Goal: Check status: Check status

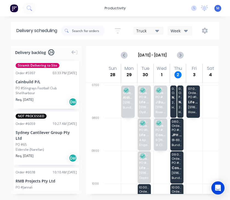
click at [174, 101] on span "20 [PERSON_NAME] St" at bounding box center [172, 102] width 3 height 3
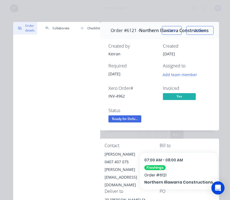
click at [172, 32] on button "Close" at bounding box center [172, 30] width 20 height 9
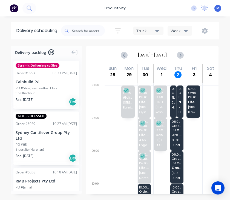
click at [182, 102] on div "07:00 - 08:00 Order # 6110 PO # [GEOGRAPHIC_DATA][PERSON_NAME] Constructions [G…" at bounding box center [180, 101] width 6 height 32
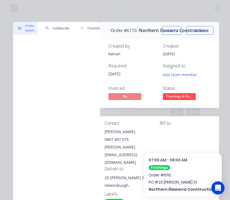
click at [172, 32] on button "Close" at bounding box center [172, 30] width 20 height 9
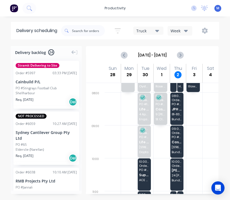
scroll to position [27, 0]
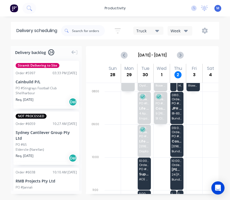
click at [177, 108] on div "08:00 - 09:00 Order # 6104 PO # 81-/83 Bundeena Dr JPH Building and Development…" at bounding box center [176, 108] width 13 height 32
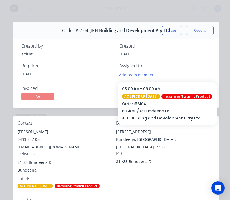
scroll to position [0, 0]
click at [174, 32] on button "Close" at bounding box center [172, 30] width 20 height 9
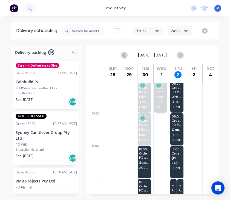
scroll to position [37, 0]
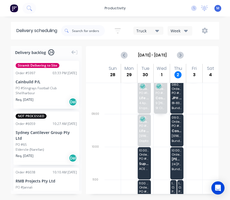
click at [178, 125] on div "09:00 - 10:00 Order # 6114 PO # Eriksson Cash Sales 19 The [PERSON_NAME] Walk B…" at bounding box center [176, 130] width 13 height 32
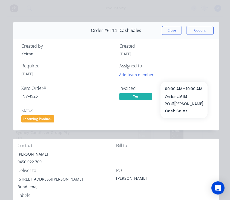
scroll to position [0, 0]
click at [174, 33] on button "Close" at bounding box center [172, 30] width 20 height 9
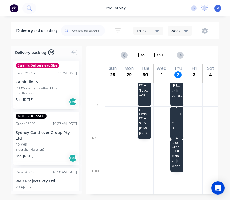
scroll to position [111, 0]
click at [174, 120] on span "Cash Sales" at bounding box center [172, 122] width 3 height 4
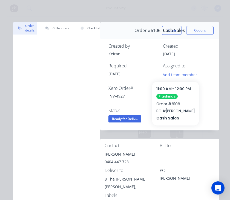
scroll to position [0, 0]
click at [178, 31] on button "Close" at bounding box center [172, 30] width 20 height 9
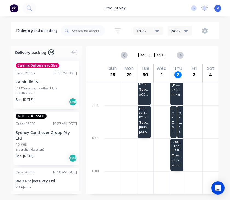
click at [183, 121] on div "11:00 - 12:00 Order # 5808 PO # 1211 Life Outdoors Pty Ltd [STREET_ADDRESS][PER…" at bounding box center [180, 122] width 6 height 32
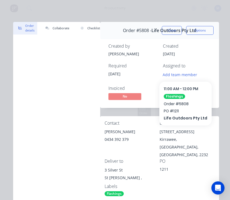
click at [174, 30] on button "Close" at bounding box center [172, 30] width 20 height 9
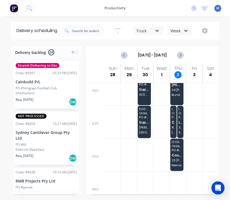
scroll to position [129, 0]
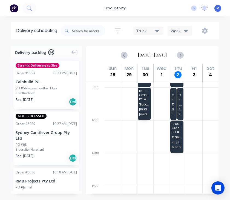
click at [180, 135] on span "Cash Sales" at bounding box center [176, 137] width 10 height 4
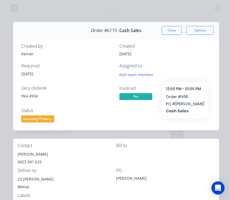
scroll to position [0, 0]
click at [172, 33] on button "Close" at bounding box center [172, 30] width 20 height 9
